Goal: Transaction & Acquisition: Purchase product/service

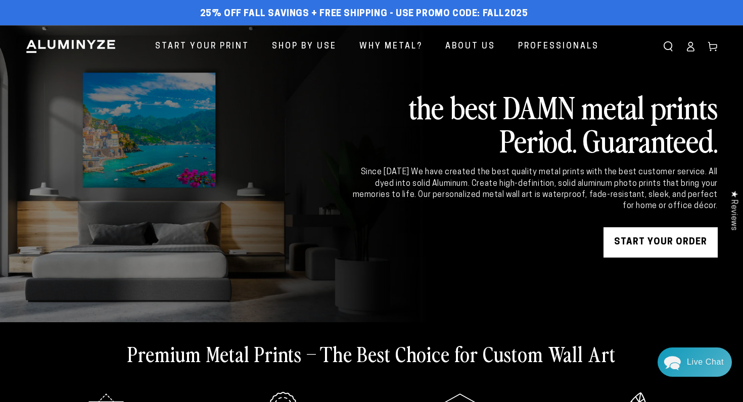
click at [688, 50] on icon at bounding box center [691, 46] width 10 height 10
click at [672, 248] on link "START YOUR Order" at bounding box center [661, 243] width 114 height 30
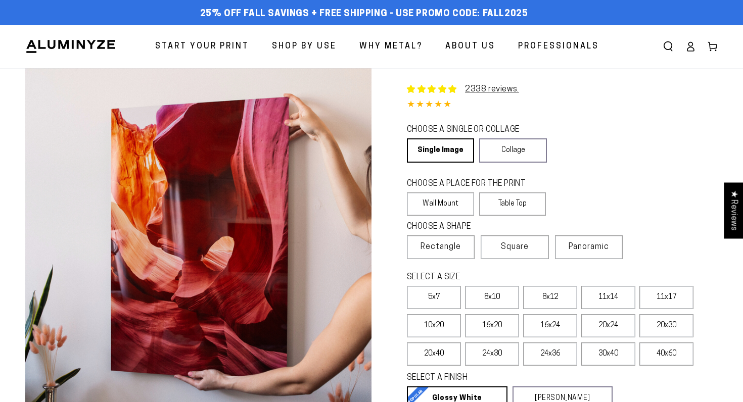
select select "**********"
click at [443, 152] on link "Single Image" at bounding box center [440, 151] width 66 height 24
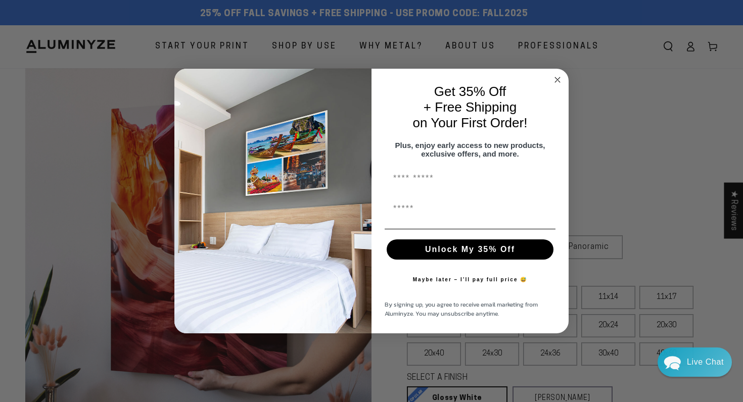
click at [557, 75] on circle "Close dialog" at bounding box center [558, 80] width 12 height 12
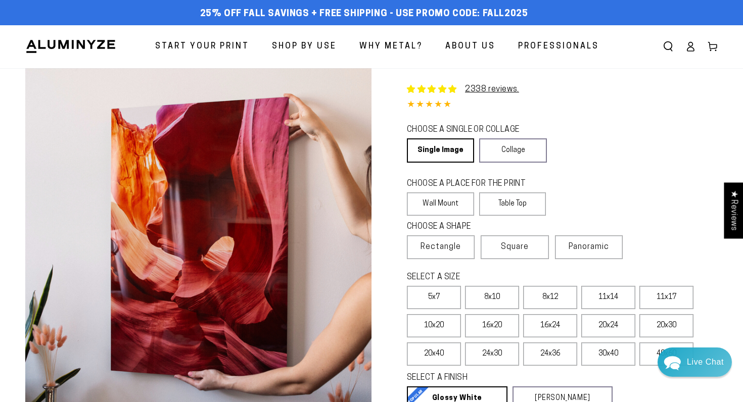
click at [685, 44] on link "Account" at bounding box center [691, 46] width 22 height 22
click at [438, 204] on label "Wall Mount" at bounding box center [440, 204] width 67 height 23
click at [524, 251] on span "Square" at bounding box center [515, 247] width 28 height 12
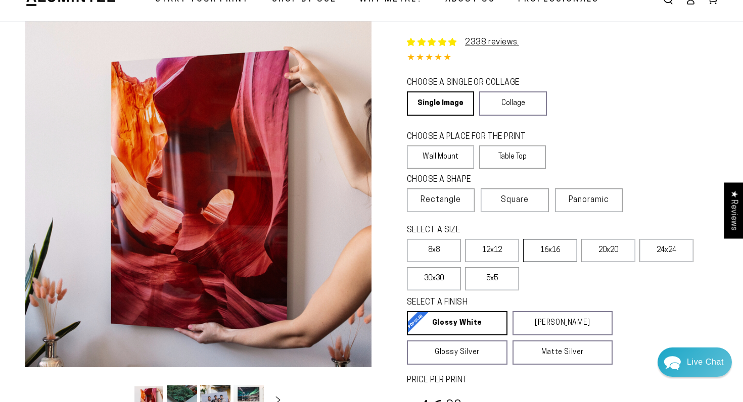
scroll to position [48, 0]
click at [662, 252] on label "24x24" at bounding box center [667, 250] width 54 height 23
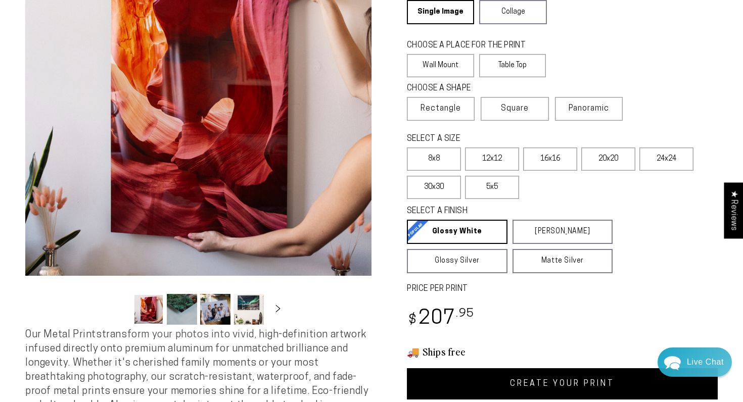
scroll to position [140, 0]
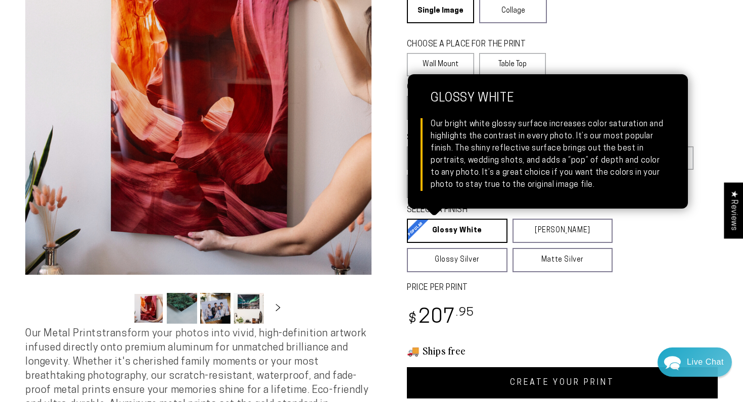
click at [458, 229] on link "Glossy White Glossy White Our bright white glossy surface increases color satur…" at bounding box center [457, 231] width 101 height 24
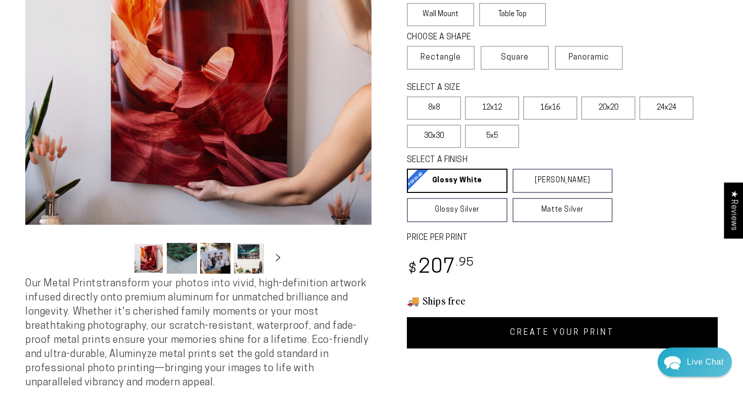
scroll to position [195, 0]
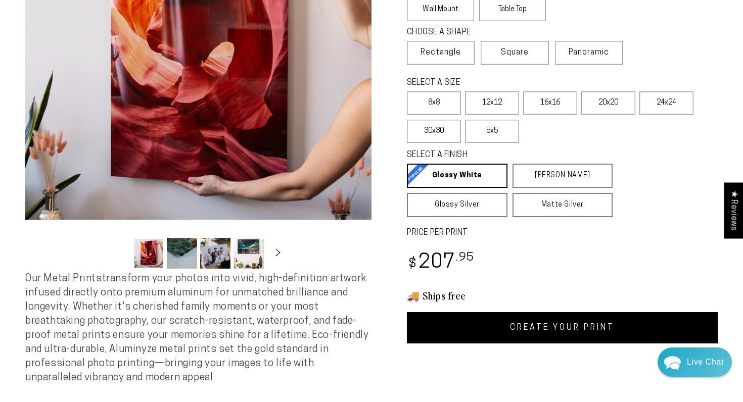
click at [579, 331] on link "CREATE YOUR PRINT" at bounding box center [562, 327] width 311 height 31
click at [593, 335] on link "CREATE YOUR PRINT" at bounding box center [562, 327] width 311 height 31
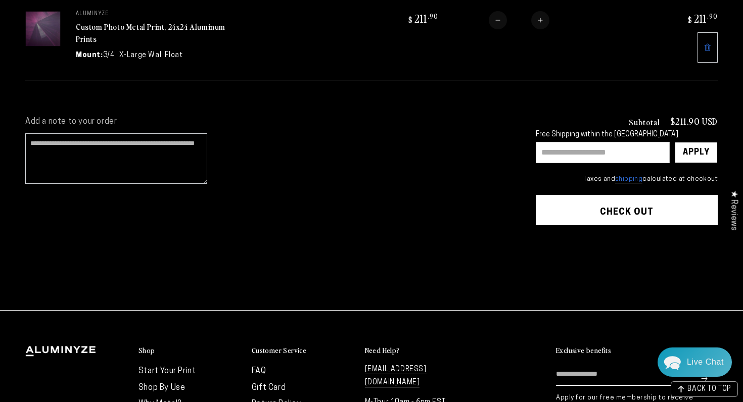
scroll to position [182, 0]
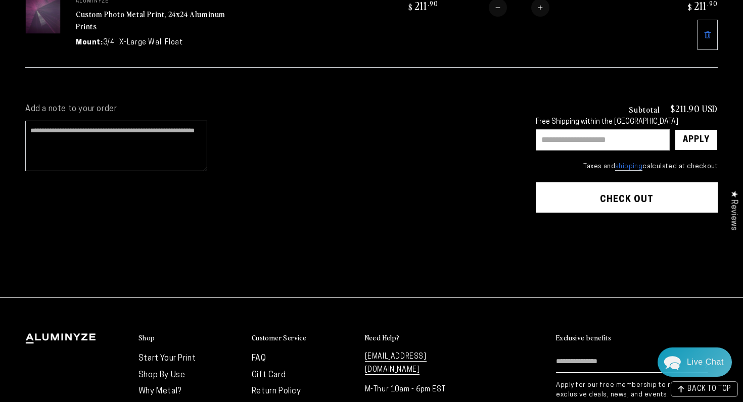
click at [601, 200] on button "Check out" at bounding box center [627, 198] width 182 height 30
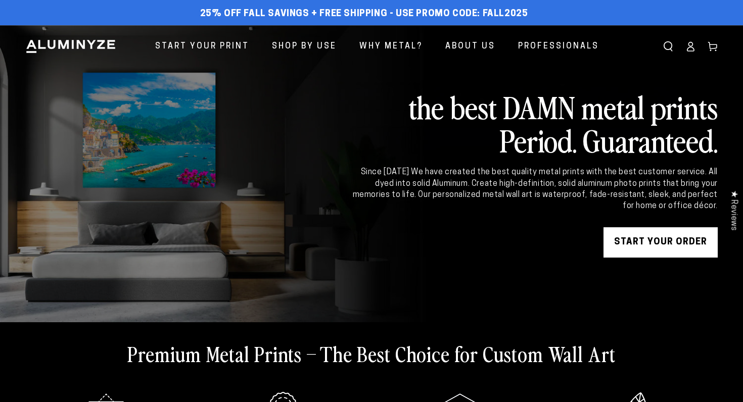
click at [693, 48] on icon at bounding box center [691, 50] width 7 height 4
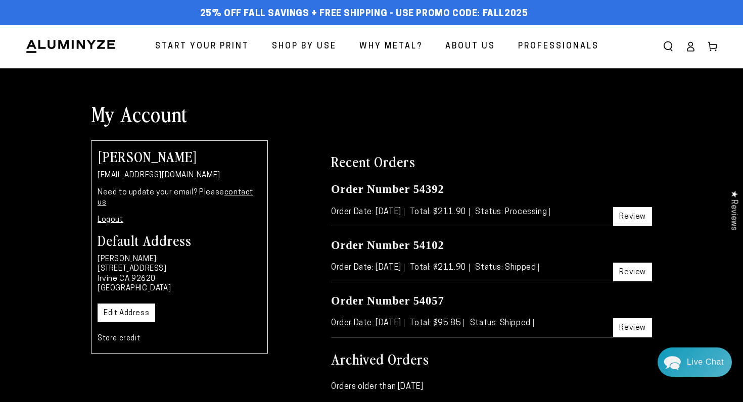
click at [694, 47] on icon at bounding box center [691, 46] width 10 height 10
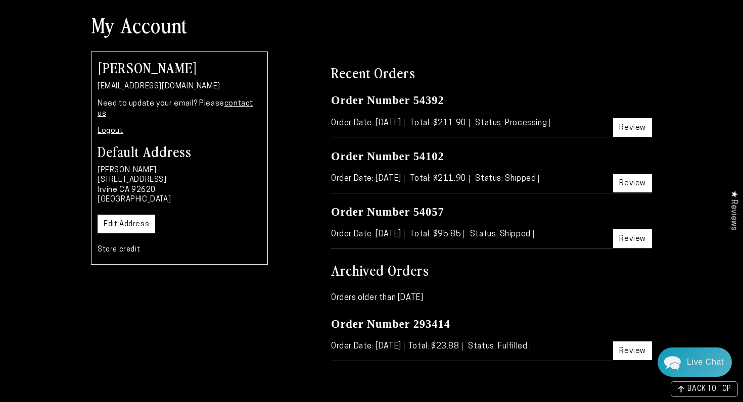
click at [117, 127] on link "Logout" at bounding box center [111, 131] width 26 height 8
